Goal: Task Accomplishment & Management: Manage account settings

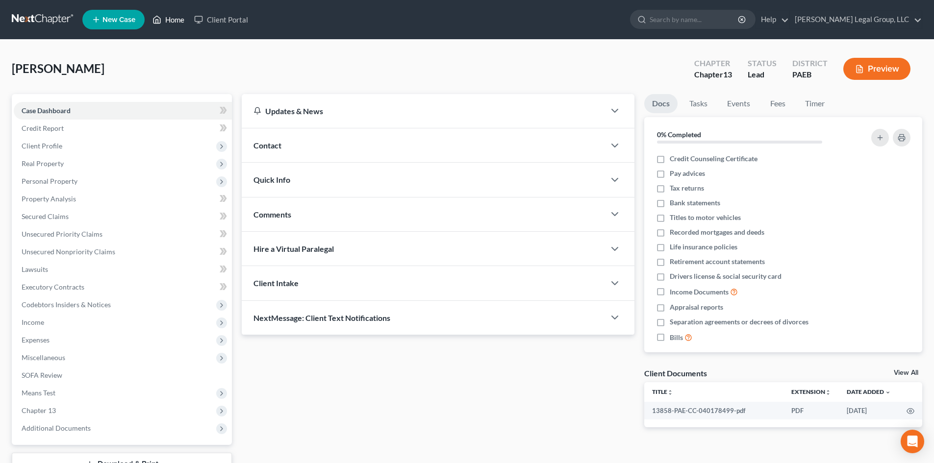
click at [159, 19] on icon at bounding box center [156, 20] width 9 height 12
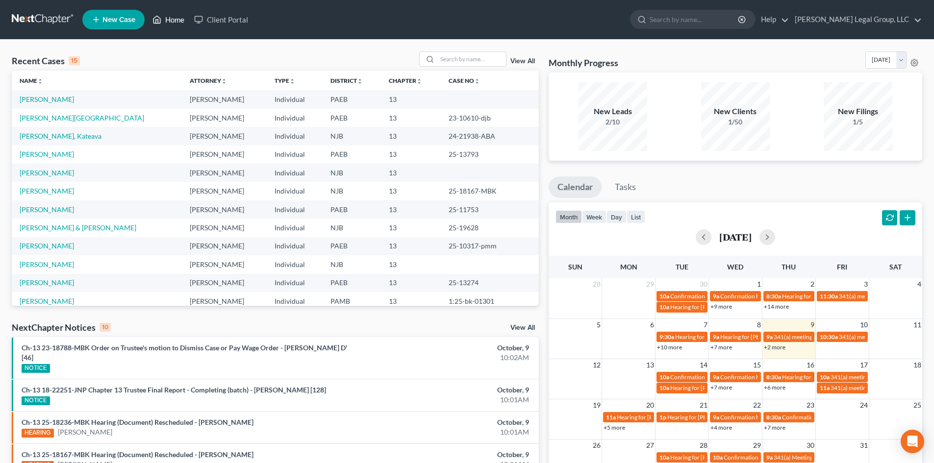
click at [163, 20] on link "Home" at bounding box center [169, 20] width 42 height 18
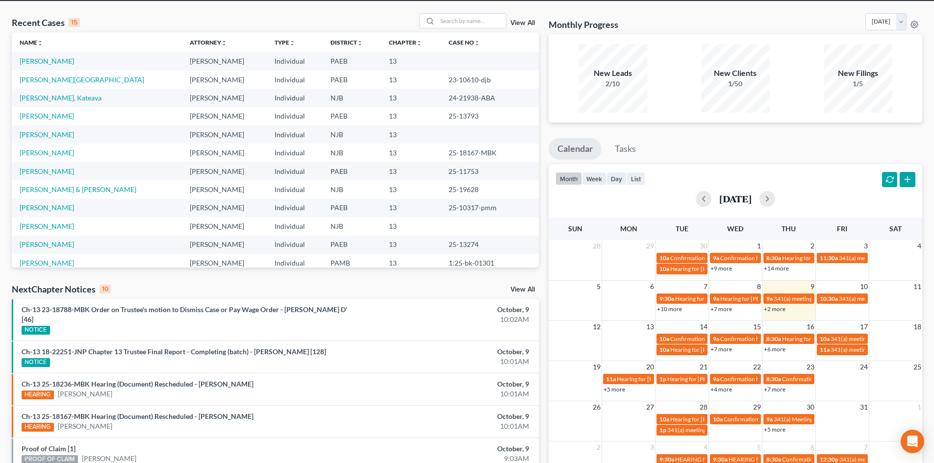
scroll to position [49, 0]
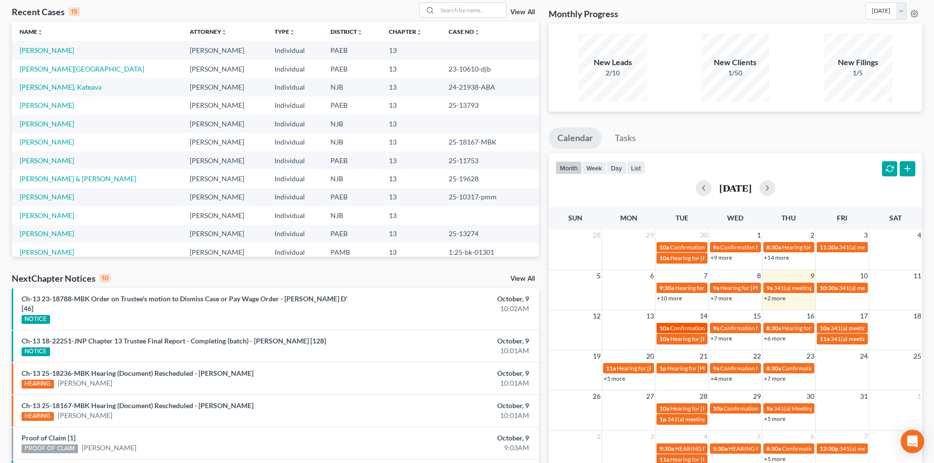
click at [686, 328] on span "Confirmation Hearing for [PERSON_NAME] [PERSON_NAME]" at bounding box center [749, 328] width 159 height 7
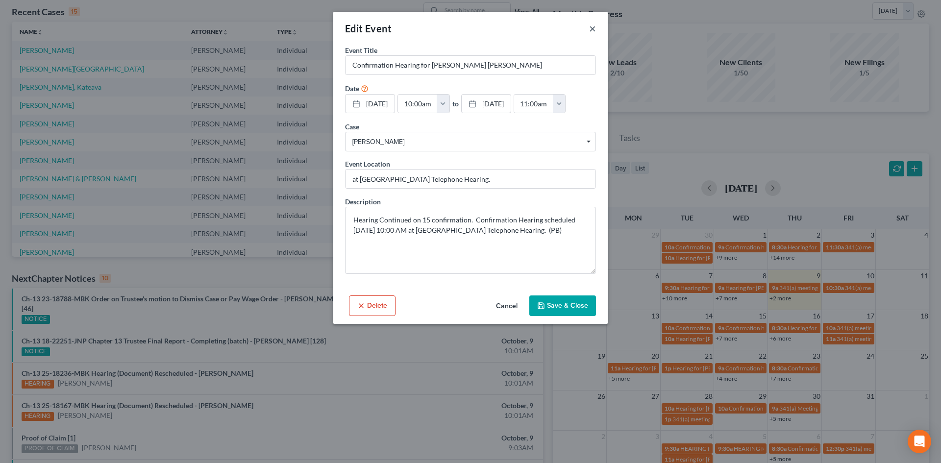
click at [592, 29] on button "×" at bounding box center [592, 29] width 7 height 12
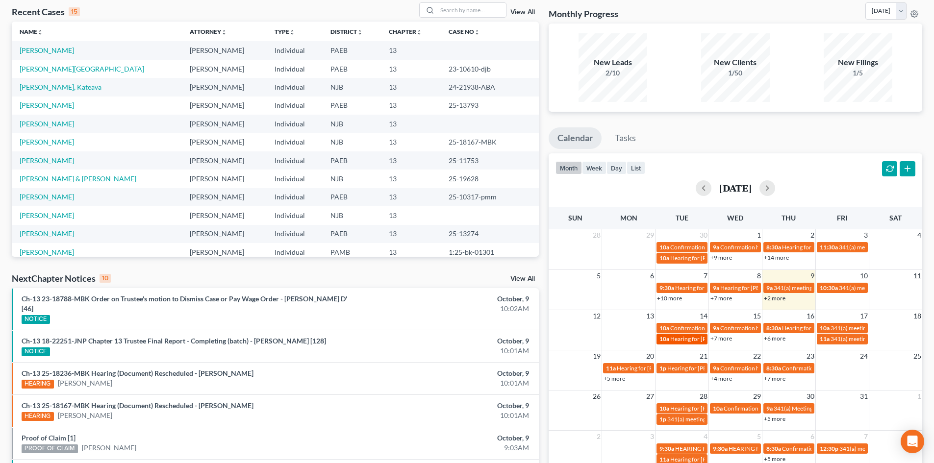
click at [680, 342] on span "Hearing for [PERSON_NAME]" at bounding box center [708, 338] width 76 height 7
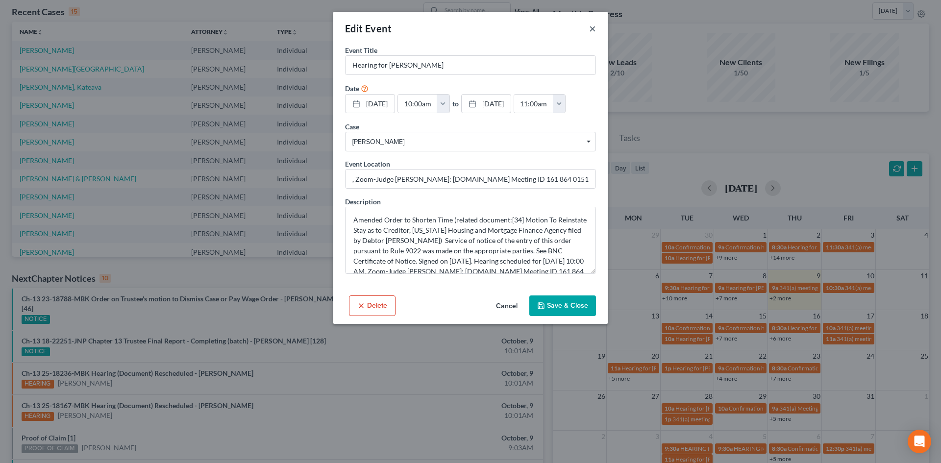
click at [594, 29] on button "×" at bounding box center [592, 29] width 7 height 12
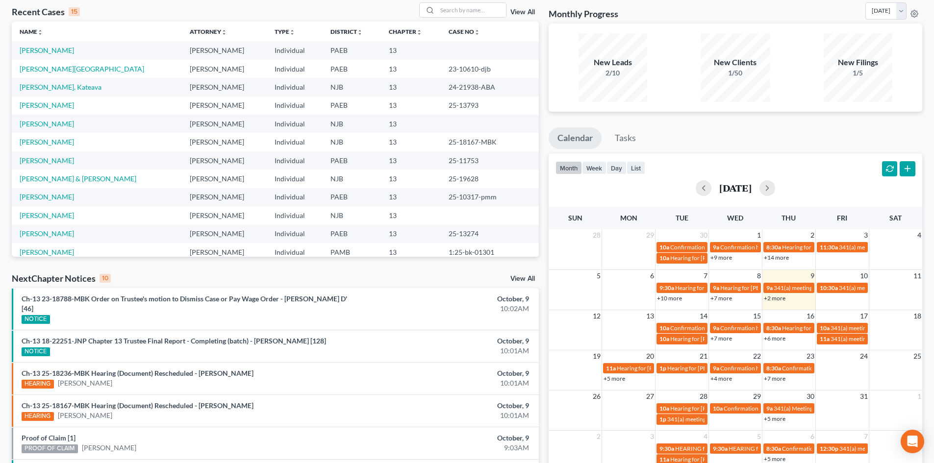
click at [723, 338] on link "+7 more" at bounding box center [721, 338] width 22 height 7
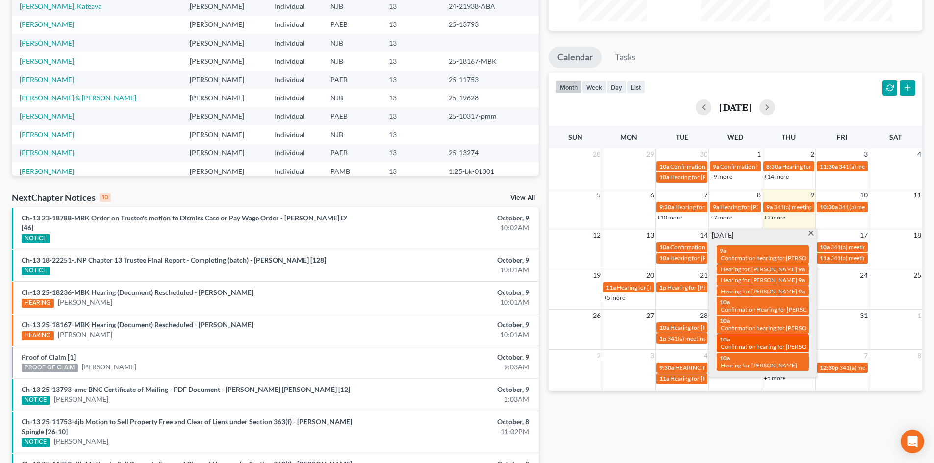
scroll to position [147, 0]
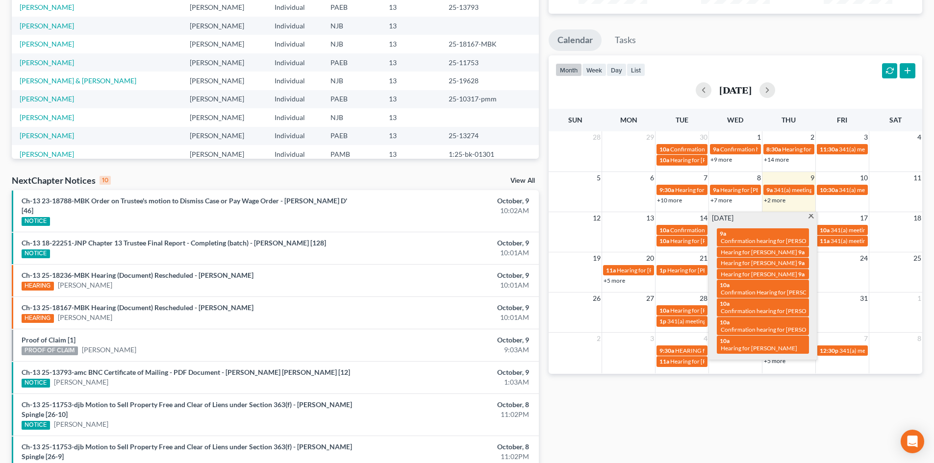
click at [812, 218] on span at bounding box center [810, 217] width 7 height 6
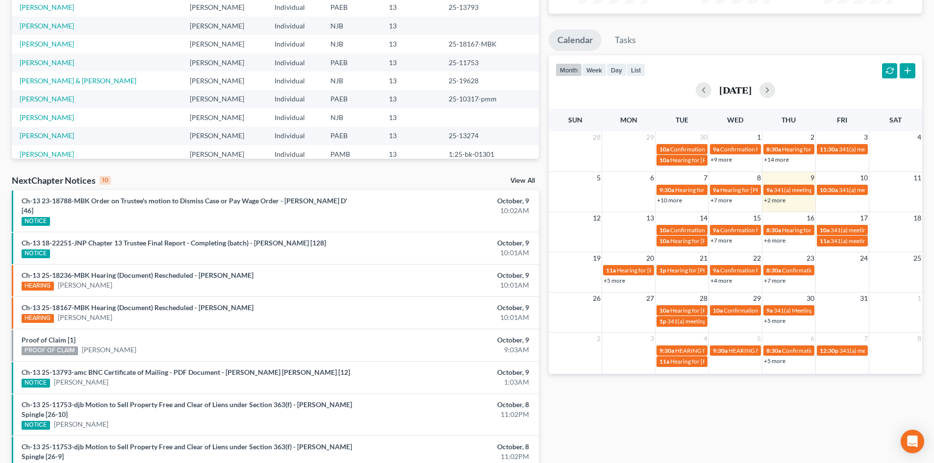
click at [778, 238] on link "+6 more" at bounding box center [775, 240] width 22 height 7
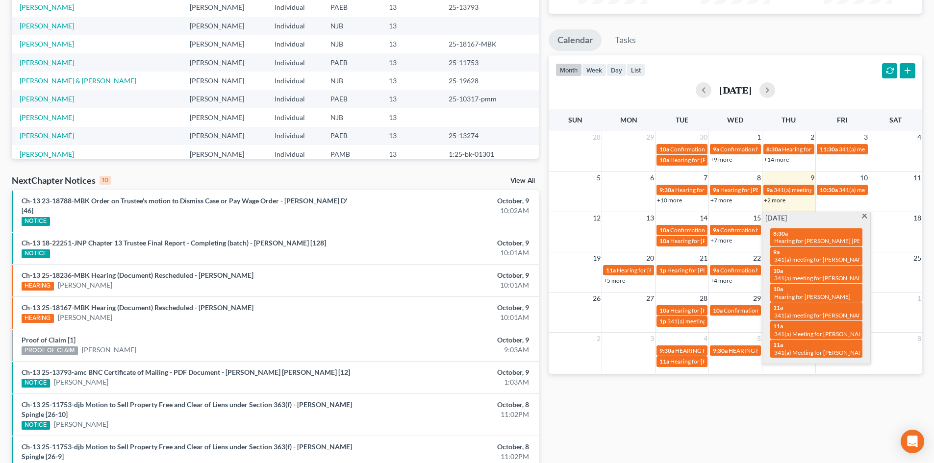
click at [865, 217] on span at bounding box center [864, 217] width 7 height 6
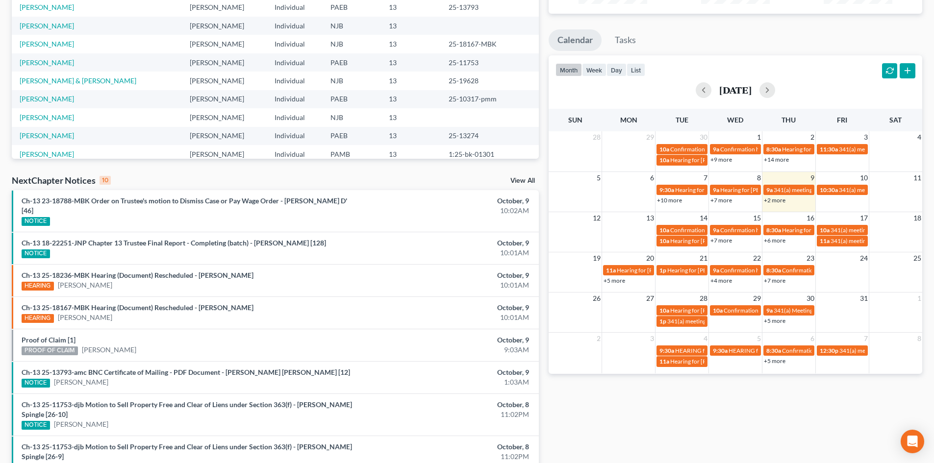
click at [778, 239] on link "+6 more" at bounding box center [775, 240] width 22 height 7
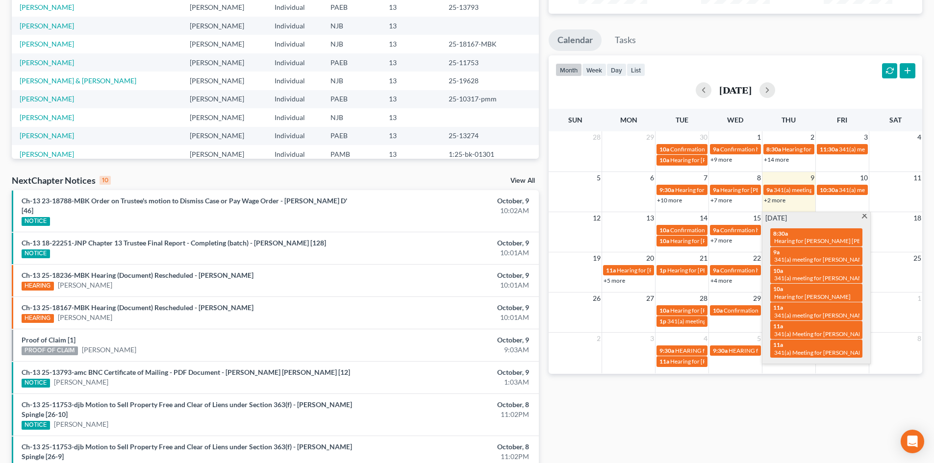
click at [868, 215] on span at bounding box center [864, 217] width 7 height 6
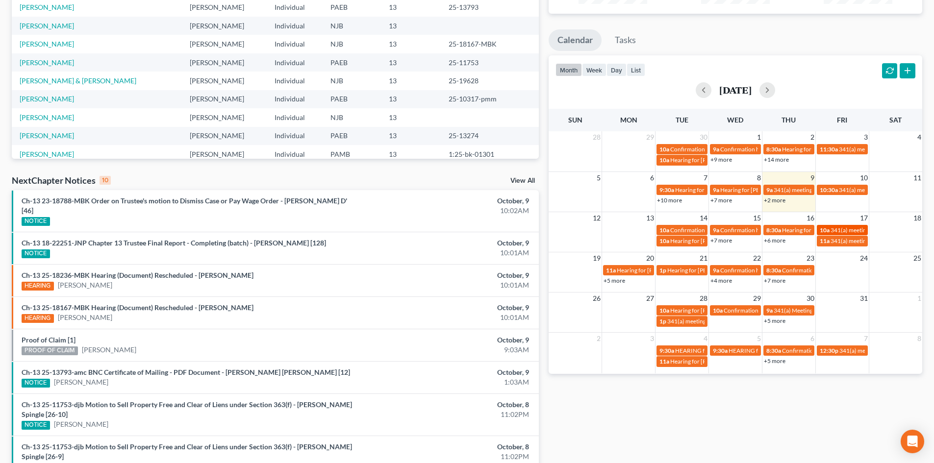
click at [855, 229] on span "341(a) meeting for [PERSON_NAME]" at bounding box center [877, 229] width 95 height 7
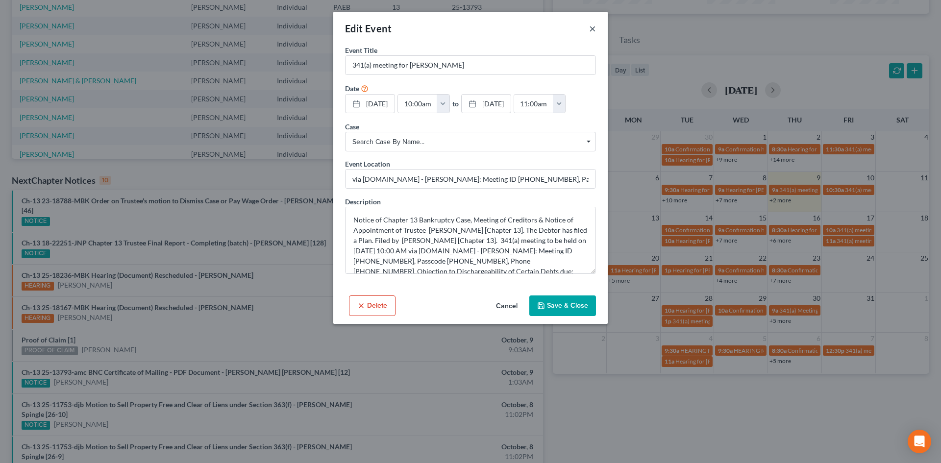
click at [595, 27] on button "×" at bounding box center [592, 29] width 7 height 12
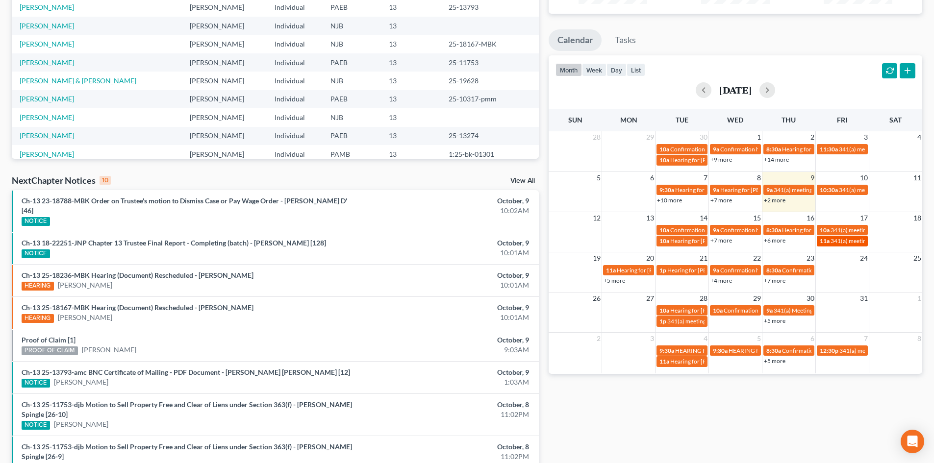
click at [834, 244] on span "341(a) meeting for [PERSON_NAME]" at bounding box center [877, 240] width 95 height 7
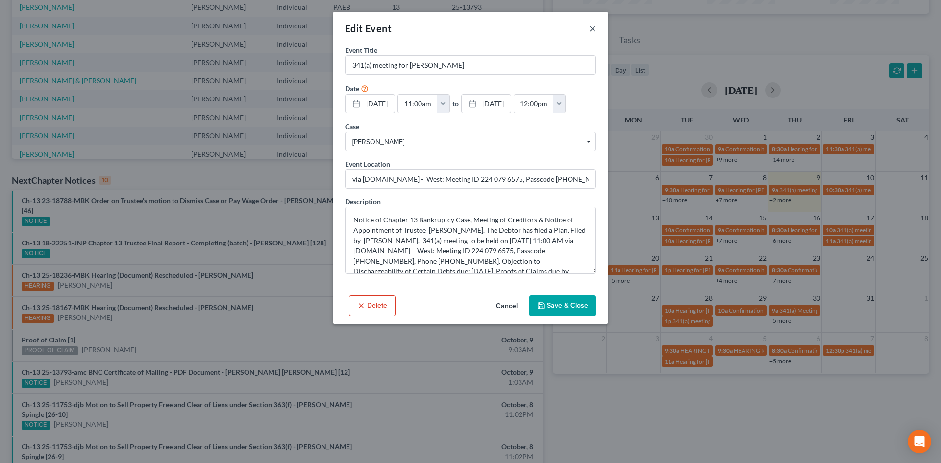
click at [596, 30] on button "×" at bounding box center [592, 29] width 7 height 12
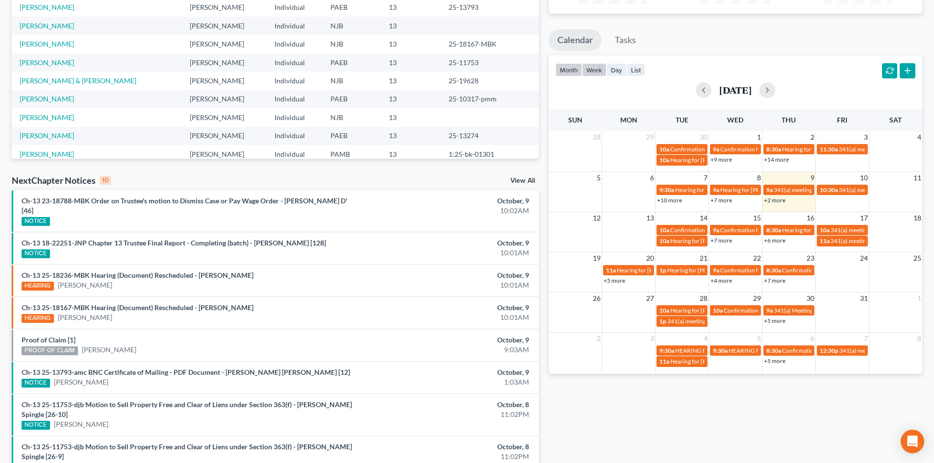
click at [594, 70] on button "week" at bounding box center [594, 69] width 25 height 13
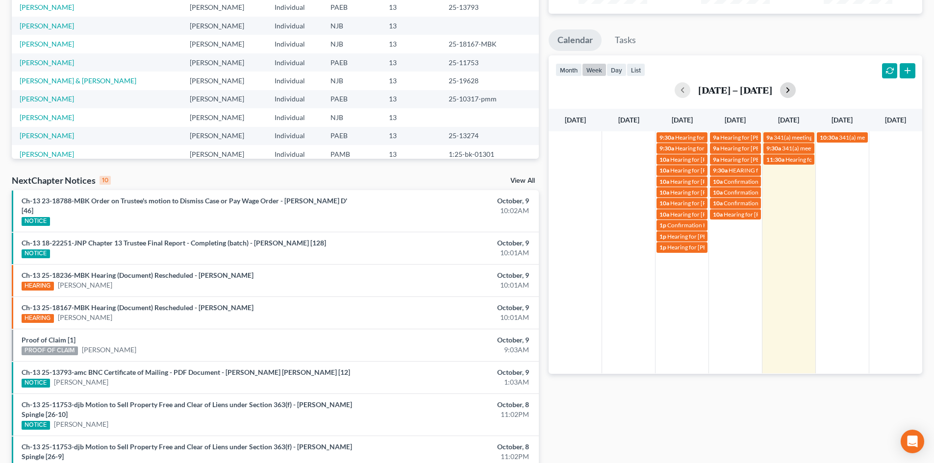
click at [781, 91] on button "button" at bounding box center [788, 90] width 16 height 16
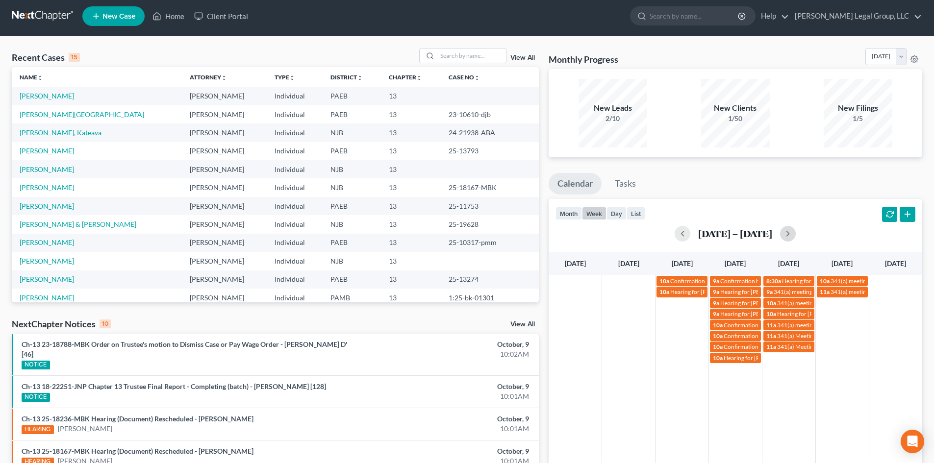
scroll to position [0, 0]
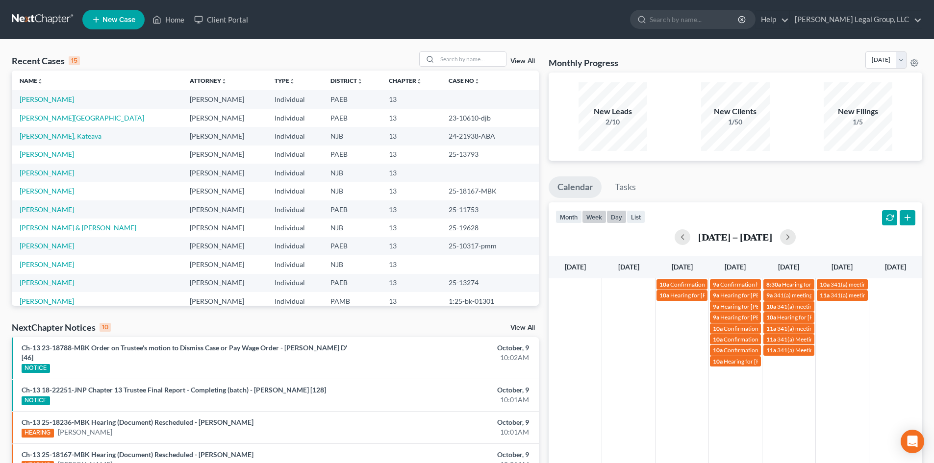
click at [615, 223] on button "day" at bounding box center [616, 216] width 20 height 13
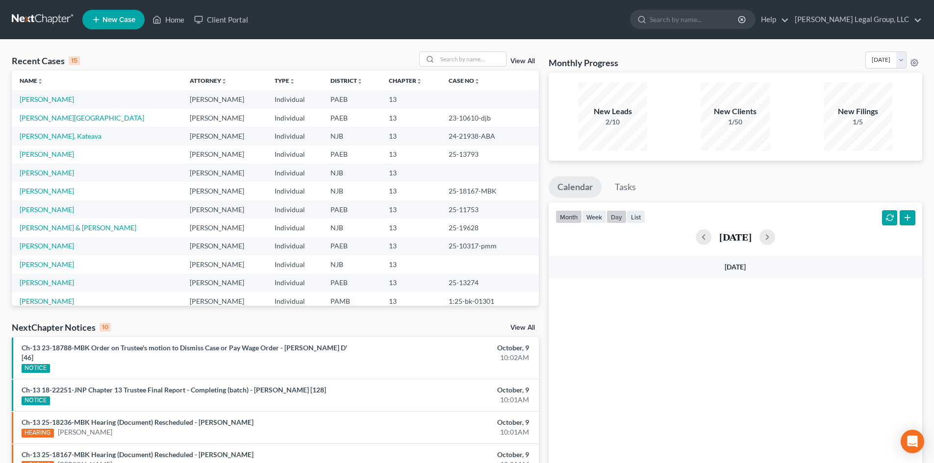
click at [573, 217] on button "month" at bounding box center [568, 216] width 26 height 13
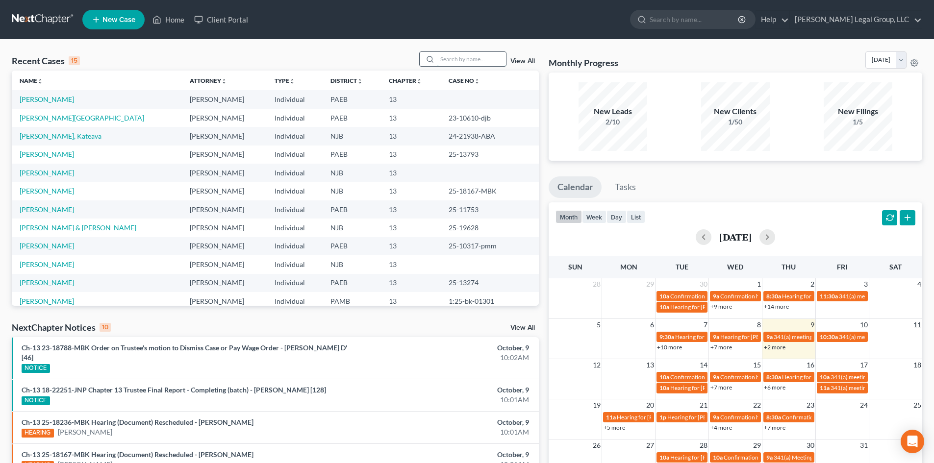
click at [480, 54] on input "search" at bounding box center [471, 59] width 69 height 14
type input "jordan"
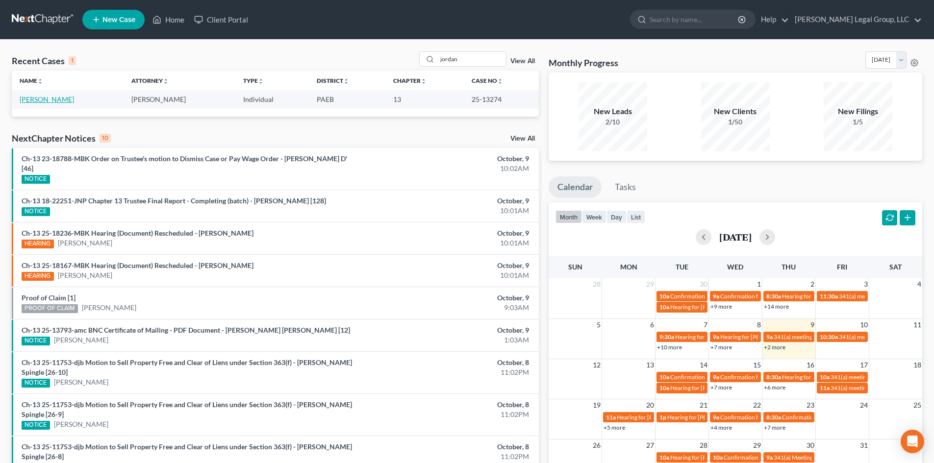
click at [57, 100] on link "[PERSON_NAME]" at bounding box center [47, 99] width 54 height 8
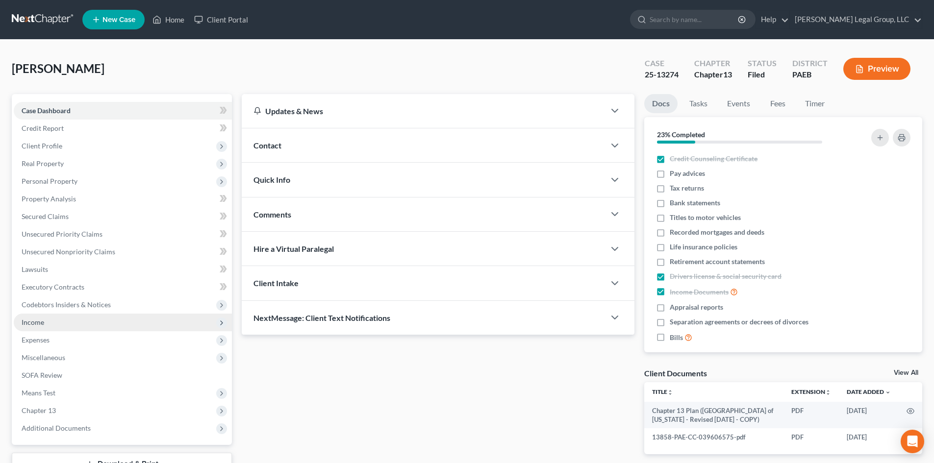
click at [48, 326] on span "Income" at bounding box center [123, 323] width 218 height 18
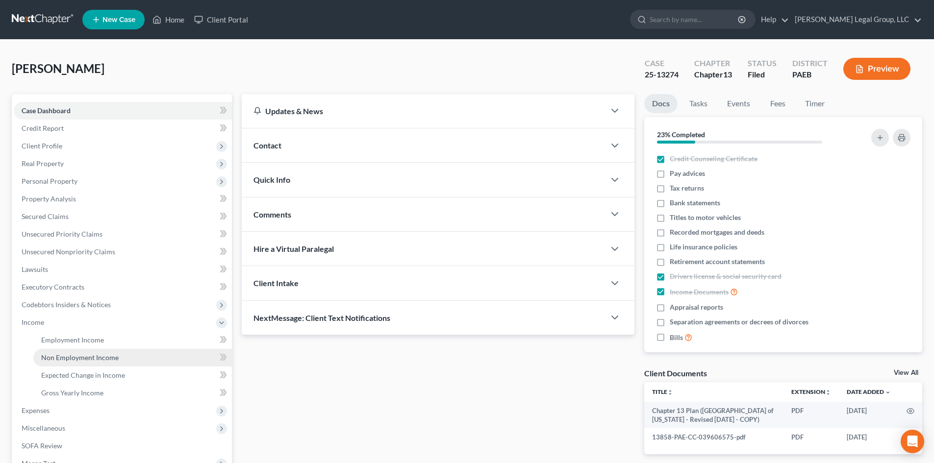
click at [85, 361] on span "Non Employment Income" at bounding box center [79, 357] width 77 height 8
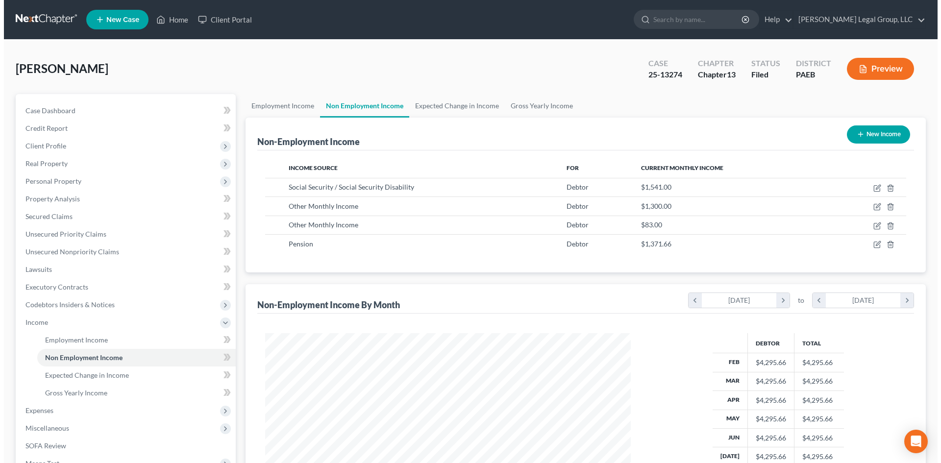
scroll to position [183, 385]
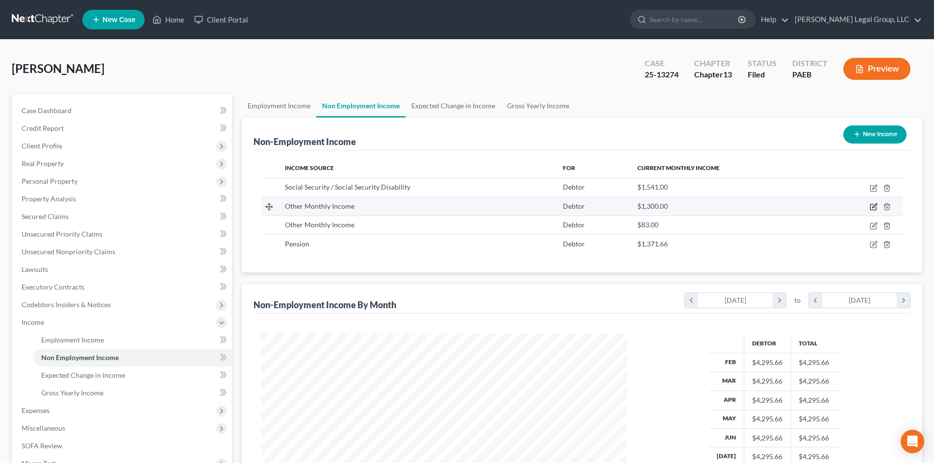
click at [871, 206] on icon "button" at bounding box center [873, 207] width 6 height 6
select select "13"
select select "0"
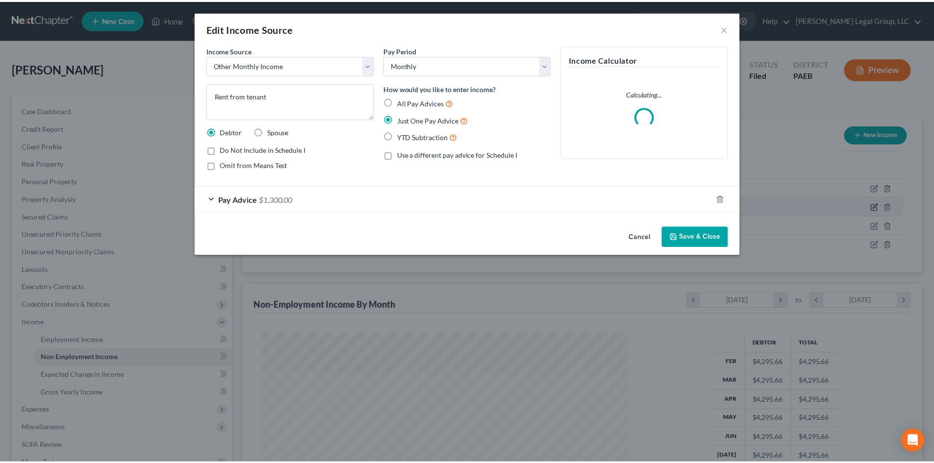
scroll to position [184, 389]
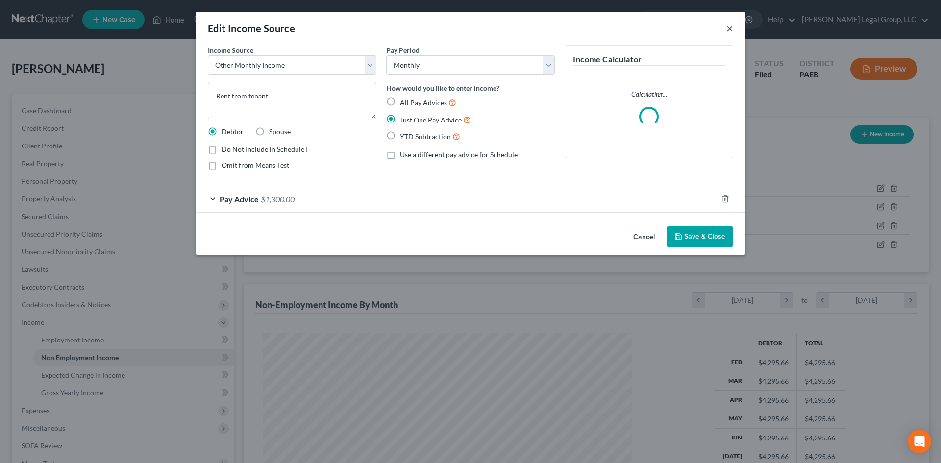
click at [727, 31] on button "×" at bounding box center [730, 29] width 7 height 12
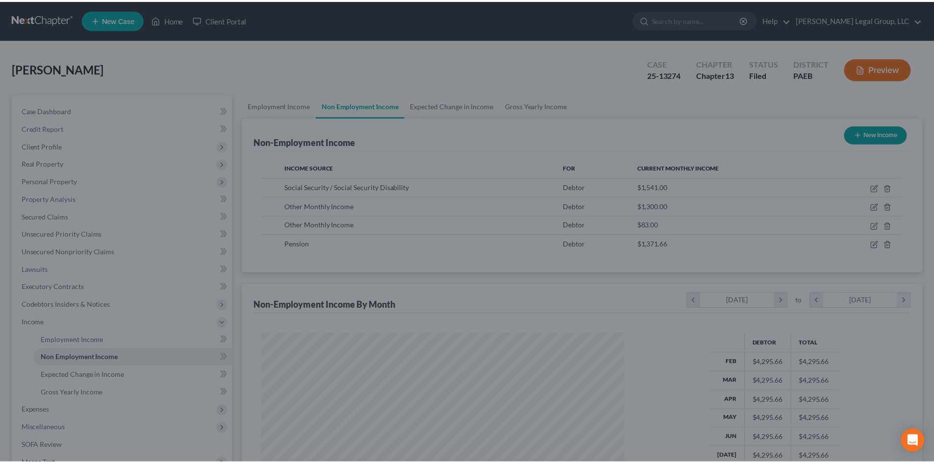
scroll to position [490044, 489842]
